Goal: Task Accomplishment & Management: Complete application form

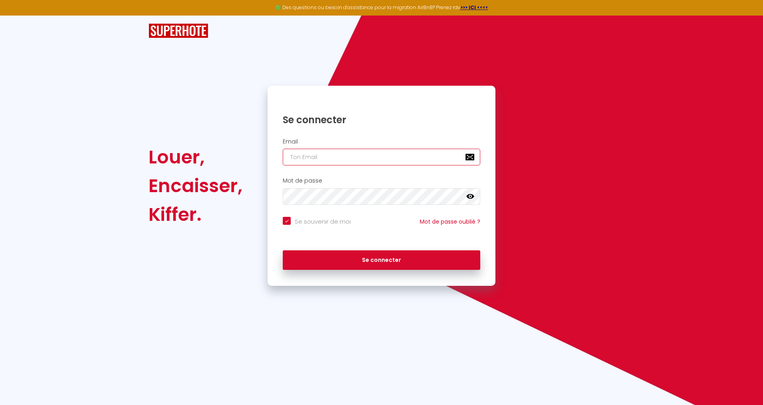
click at [322, 158] on input "email" at bounding box center [382, 157] width 198 height 17
paste input "[EMAIL_ADDRESS][DOMAIN_NAME]"
type input "[EMAIL_ADDRESS][DOMAIN_NAME]"
checkbox input "true"
type input "[EMAIL_ADDRESS][DOMAIN_NAME]"
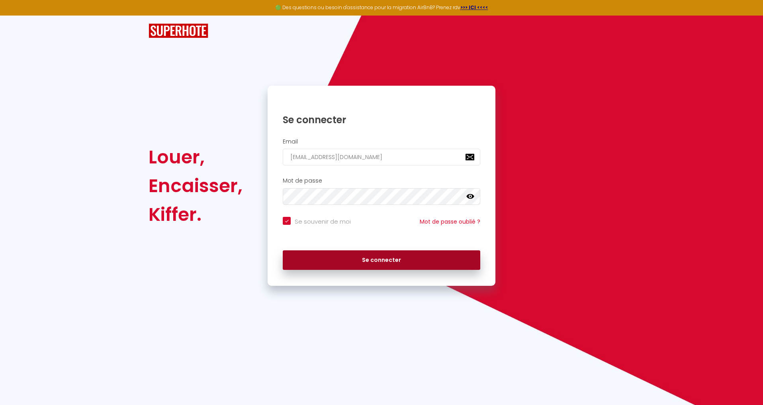
click at [380, 262] on button "Se connecter" at bounding box center [382, 260] width 198 height 20
checkbox input "true"
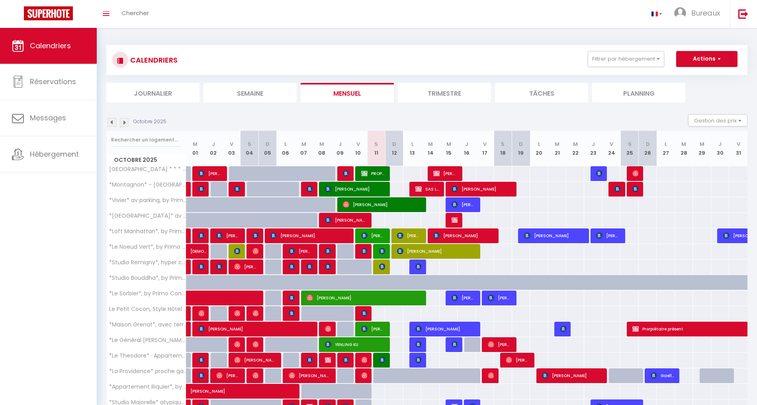
click at [171, 16] on div "Toggle menubar Chercher BUTTON Bureaux Paramètres" at bounding box center [404, 14] width 693 height 28
click at [163, 15] on div "Toggle menubar Chercher BUTTON Bureaux Paramètres" at bounding box center [404, 14] width 693 height 28
click at [132, 10] on span "Chercher" at bounding box center [134, 13] width 27 height 8
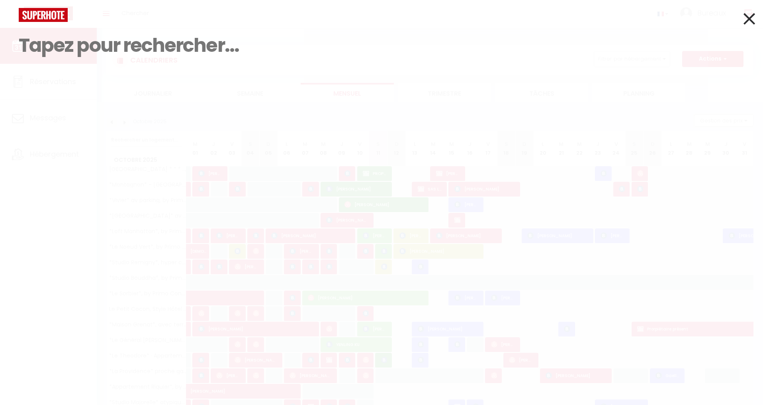
paste input "Bello"
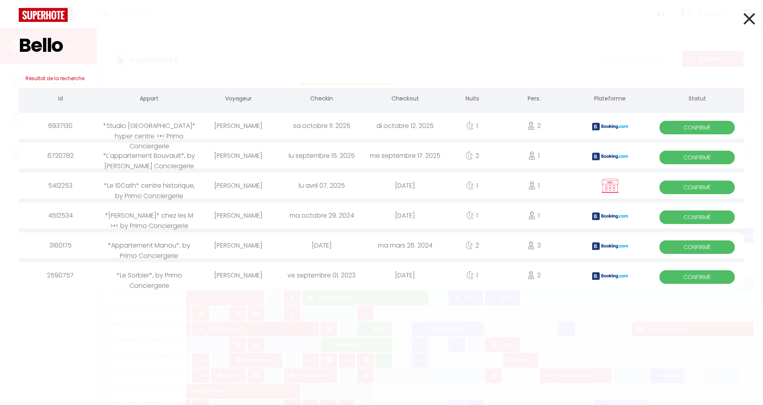
type input "Bello"
drag, startPoint x: 138, startPoint y: 127, endPoint x: 108, endPoint y: 129, distance: 30.7
click at [108, 129] on div "*Studio [GEOGRAPHIC_DATA]* hyper centre >•< Primo Conciergerie" at bounding box center [149, 126] width 94 height 26
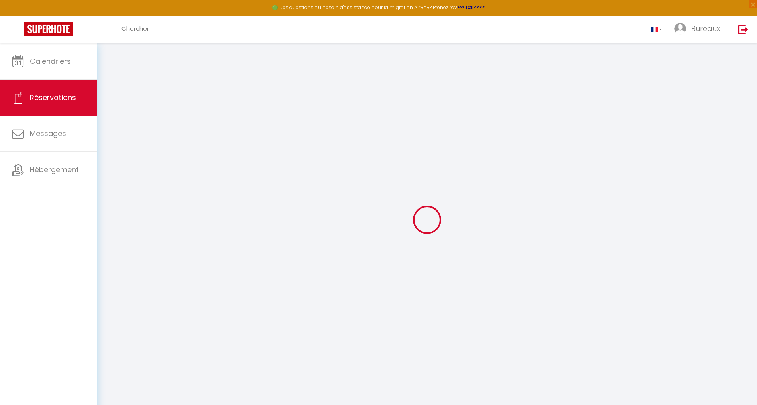
type input "[PERSON_NAME]"
type input "bello"
type input "[EMAIL_ADDRESS][DOMAIN_NAME]"
type input "[PHONE_NUMBER]"
type input "."
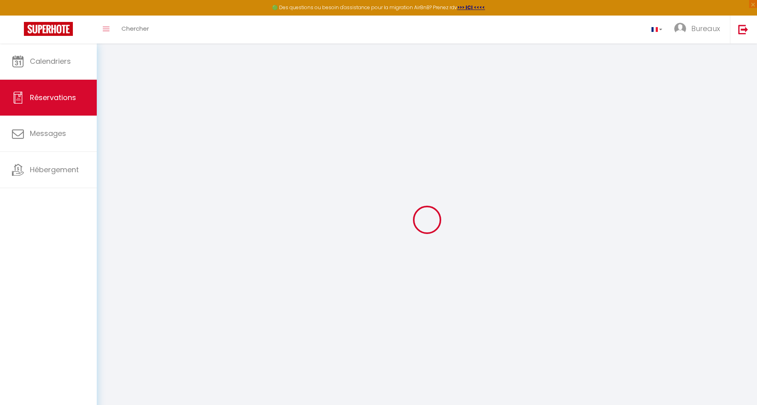
select select "CH"
type input "9.36"
type input "0.92"
select select "58455"
select select "1"
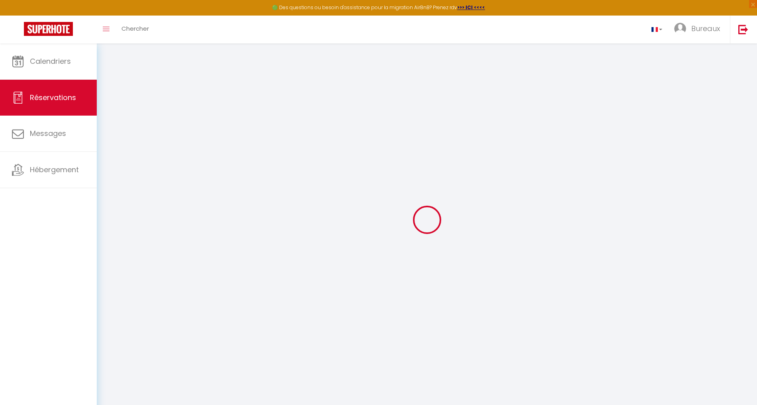
select select
type input "2"
select select "12"
select select "15"
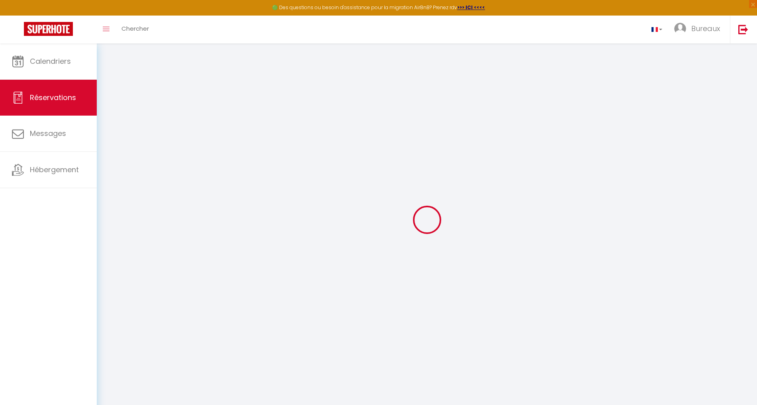
type input "62.42"
checkbox input "false"
select select "2"
type input "0"
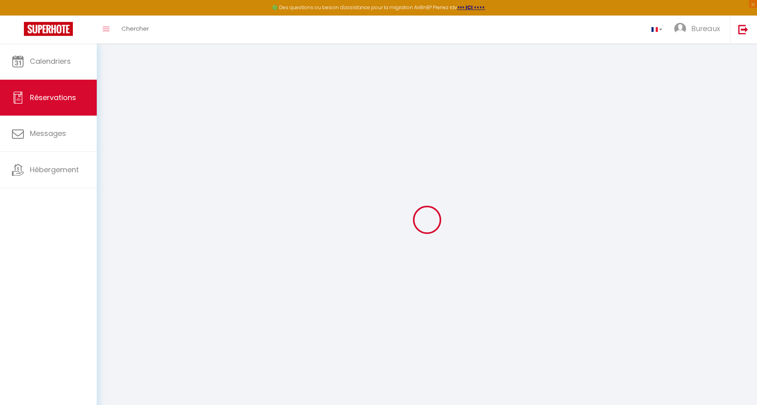
type input "0"
select select
checkbox input "false"
select select
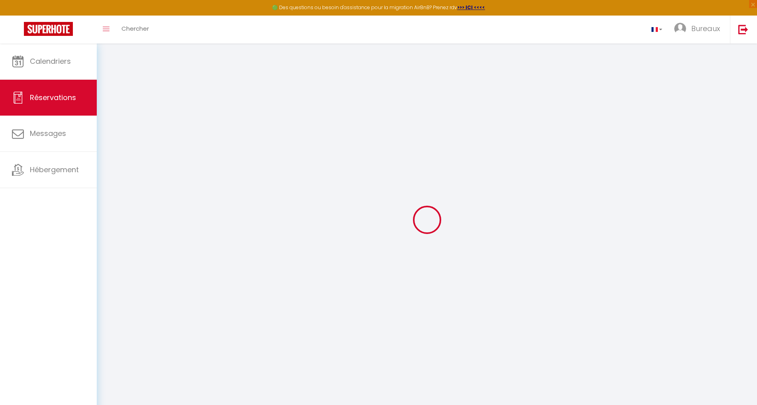
select select
checkbox input "false"
select select
checkbox input "false"
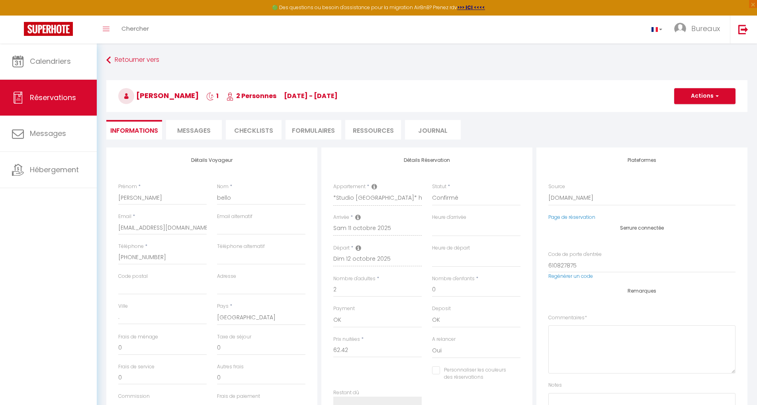
select select
checkbox input "false"
type textarea "** THIS RESERVATION HAS BEEN PRE-PAID ** BOOKING NOTE : Payment charge is EUR 0…"
type input "3.12"
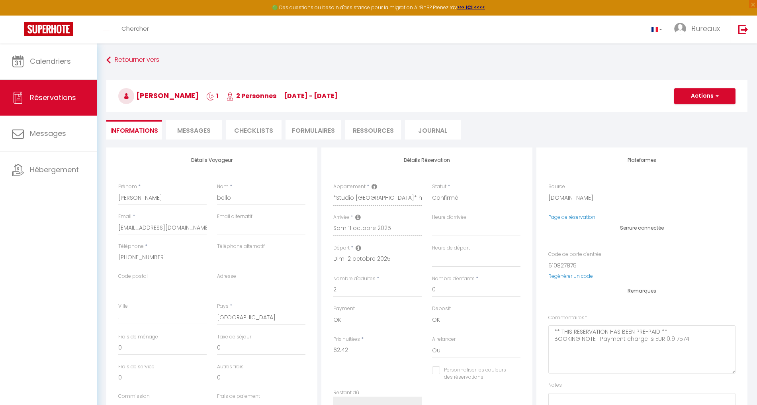
select select
checkbox input "false"
select select
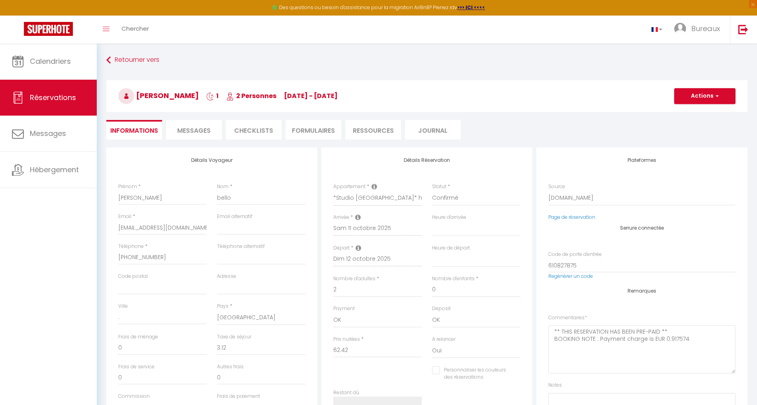
click at [192, 133] on span "Messages" at bounding box center [193, 130] width 33 height 9
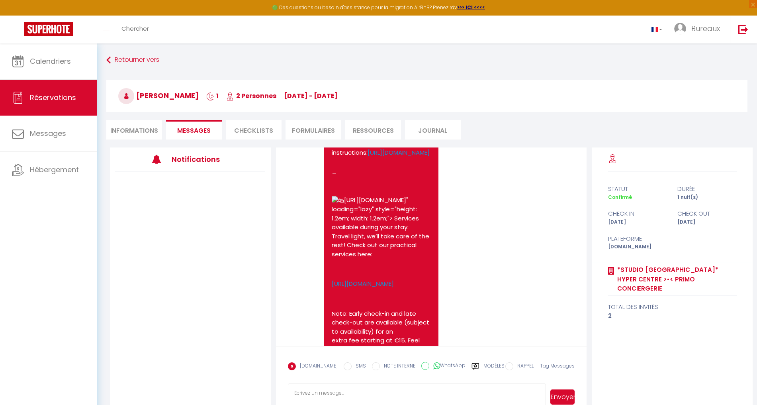
scroll to position [1864, 0]
